Goal: Find contact information: Find contact information

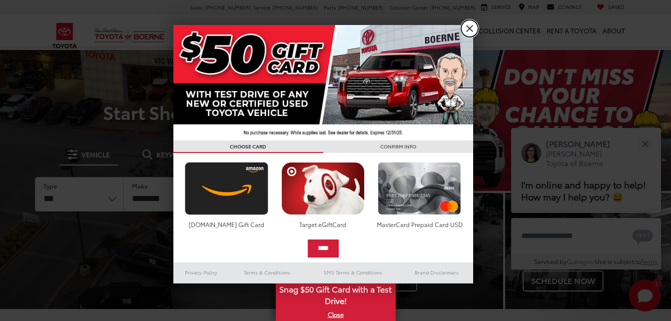
click at [466, 30] on link "X" at bounding box center [469, 28] width 17 height 17
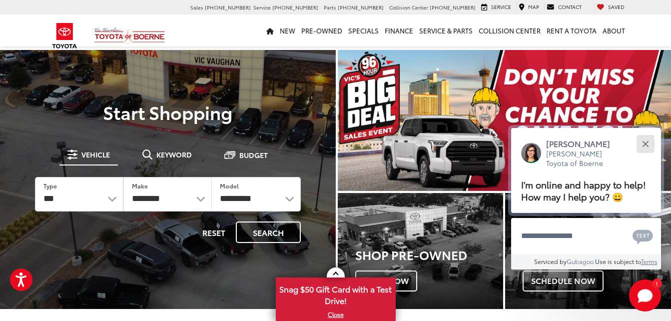
click at [645, 144] on div "Close" at bounding box center [645, 143] width 6 height 6
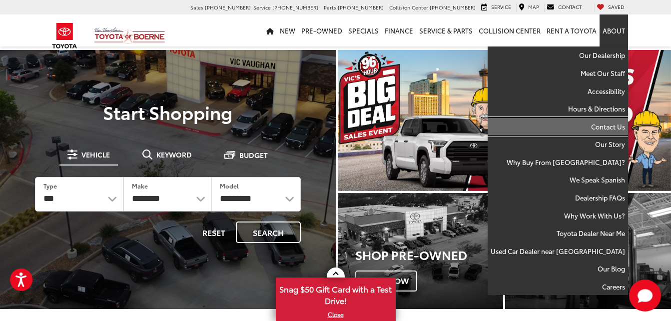
click at [603, 122] on link "Contact Us" at bounding box center [558, 127] width 140 height 18
